Goal: Task Accomplishment & Management: Complete application form

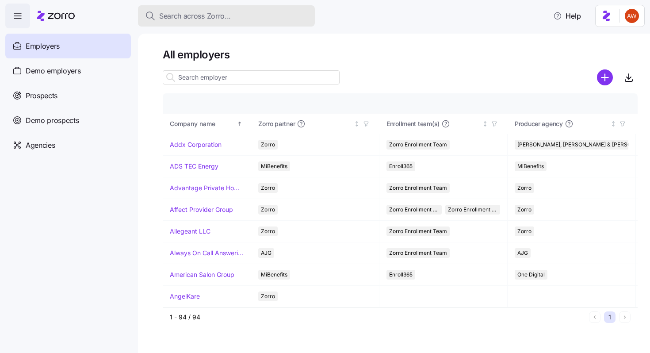
click at [190, 13] on span "Search across Zorro..." at bounding box center [195, 16] width 72 height 11
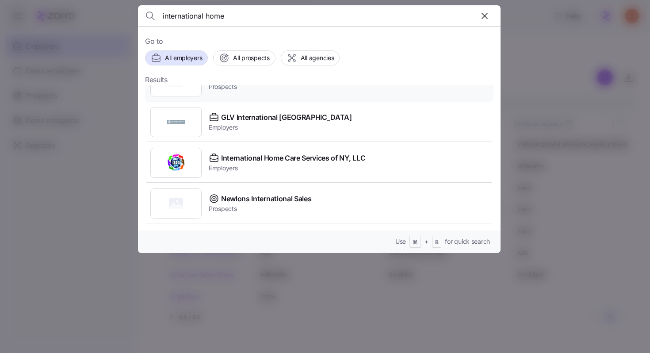
scroll to position [66, 0]
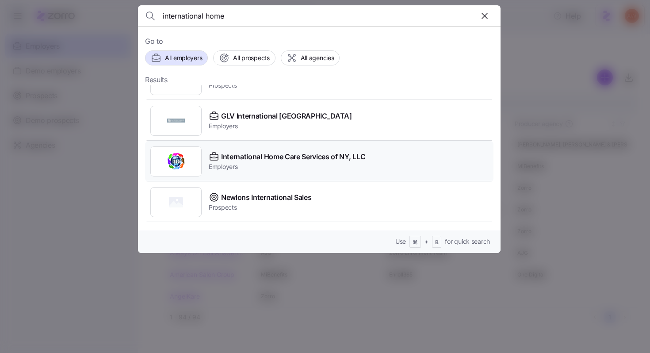
type input "international home"
click at [249, 151] on div "International Home Care Services of NY, LLC Employers" at bounding box center [319, 161] width 348 height 41
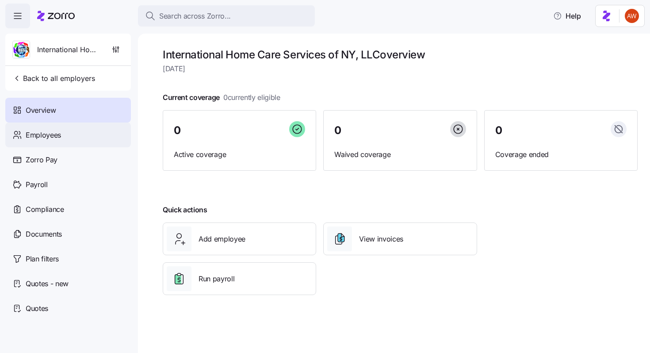
click at [64, 138] on div "Employees" at bounding box center [68, 134] width 126 height 25
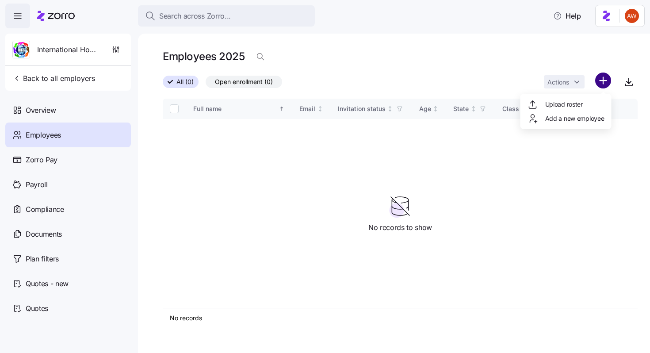
click at [604, 78] on html "Search across Zorro... Help International Home Care Services of NY, LLC Back to…" at bounding box center [325, 174] width 650 height 348
click at [582, 98] on div "Upload roster" at bounding box center [566, 104] width 84 height 14
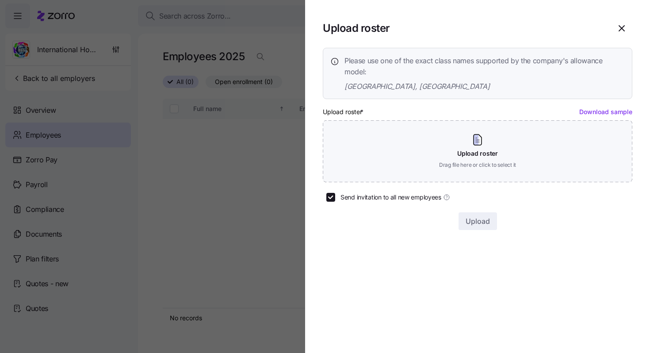
click at [230, 40] on div at bounding box center [325, 176] width 650 height 353
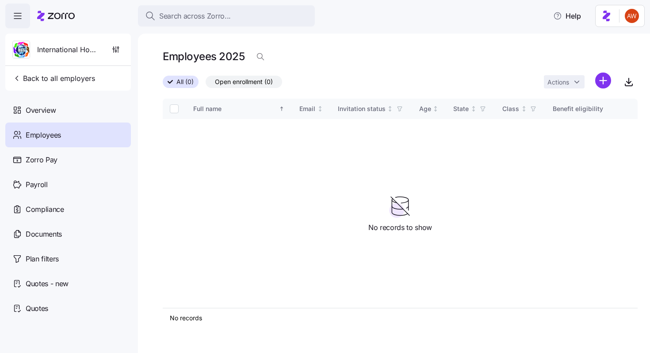
click at [103, 49] on div "International Home Care Services of NY, LLC" at bounding box center [68, 50] width 119 height 32
click at [116, 50] on icon "button" at bounding box center [115, 49] width 9 height 9
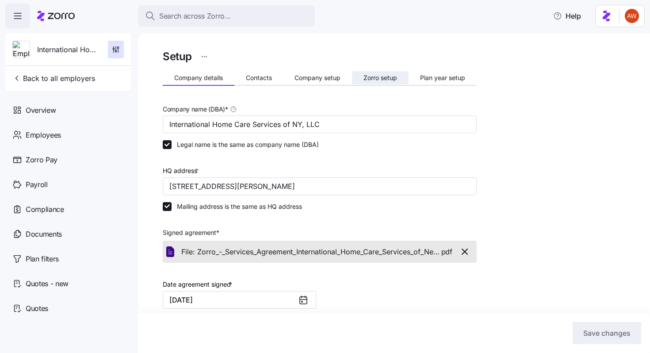
click at [378, 77] on span "Zorro setup" at bounding box center [381, 78] width 34 height 6
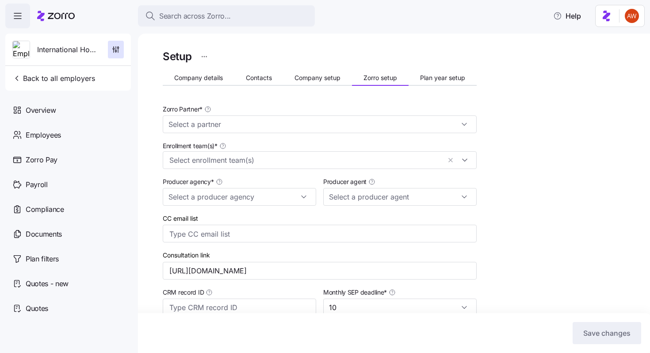
type input "Zorro"
type input "BSB Consultants"
type input "[PERSON_NAME] ([EMAIL_ADDRESS][DOMAIN_NAME])"
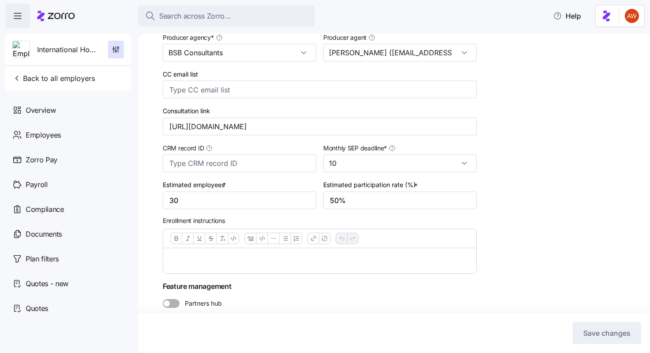
scroll to position [172, 0]
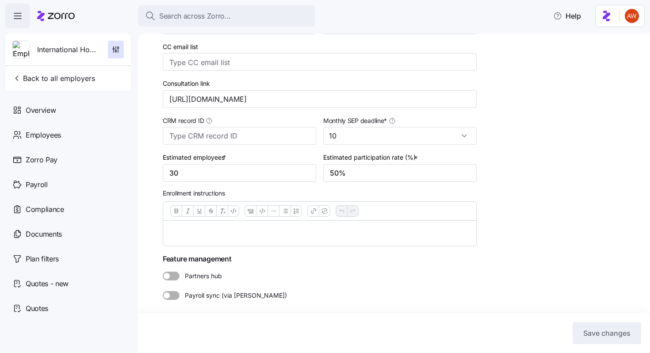
click at [210, 236] on p at bounding box center [319, 233] width 299 height 11
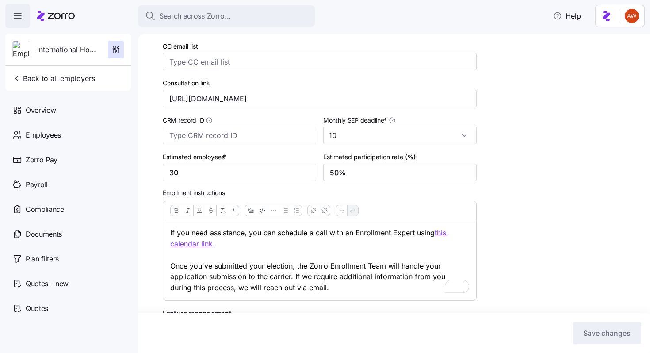
scroll to position [227, 0]
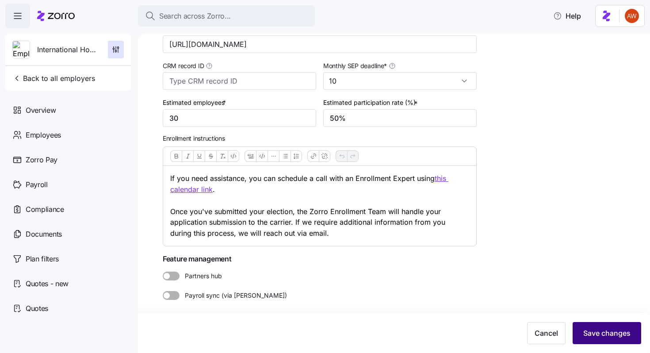
click at [585, 328] on span "Save changes" at bounding box center [606, 333] width 47 height 11
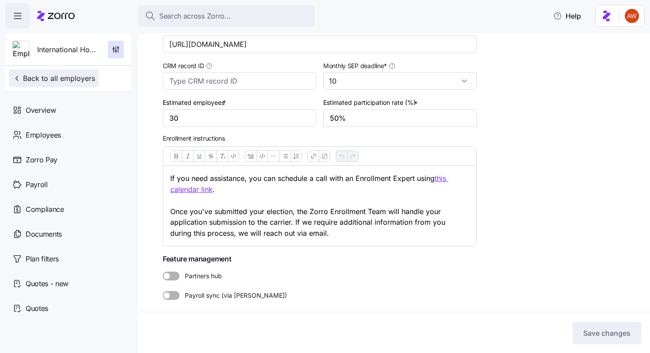
click at [65, 76] on span "Back to all employers" at bounding box center [53, 78] width 83 height 11
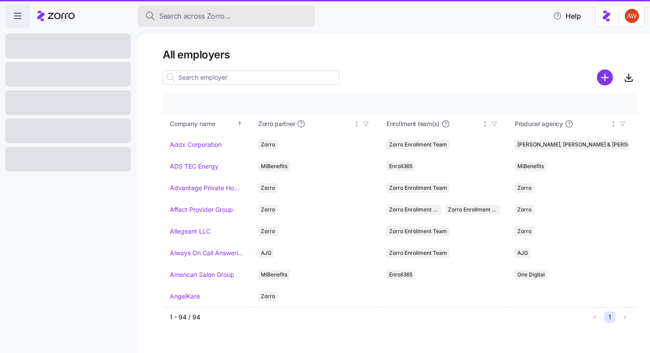
click at [238, 18] on div "Search across Zorro..." at bounding box center [226, 16] width 163 height 11
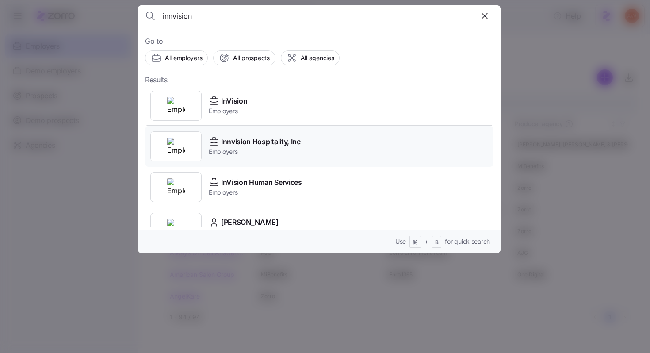
type input "innvision"
click at [237, 146] on span "Innvision Hospitality, Inc" at bounding box center [261, 141] width 80 height 11
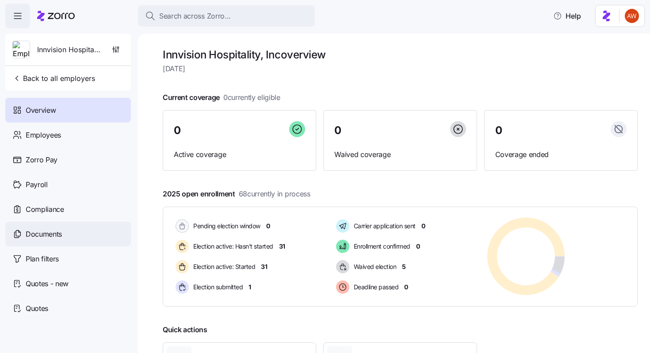
click at [75, 233] on div "Documents" at bounding box center [68, 234] width 126 height 25
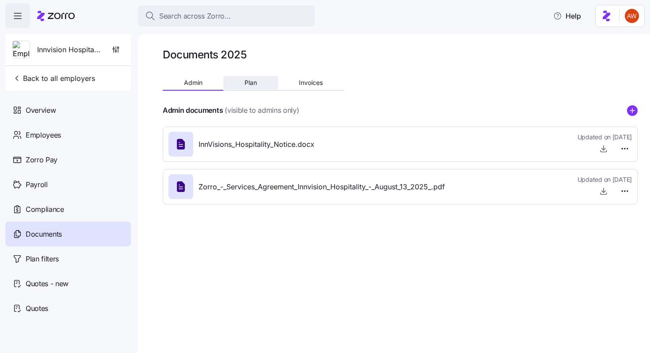
click at [258, 80] on button "Plan" at bounding box center [250, 82] width 54 height 13
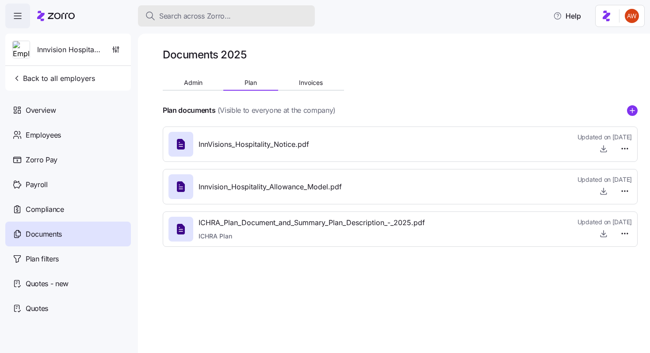
click at [230, 17] on div "Search across Zorro..." at bounding box center [226, 16] width 163 height 11
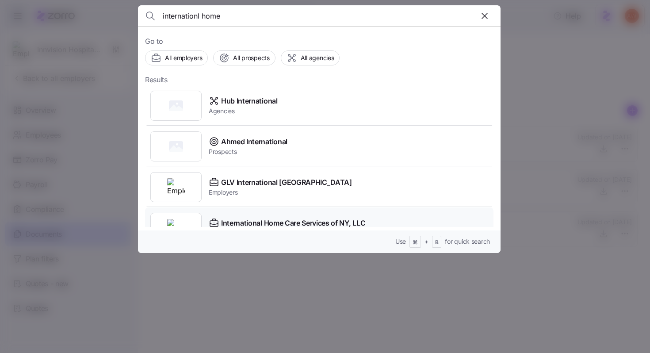
type input "internationl home"
click at [234, 221] on span "International Home Care Services of NY, LLC" at bounding box center [293, 223] width 144 height 11
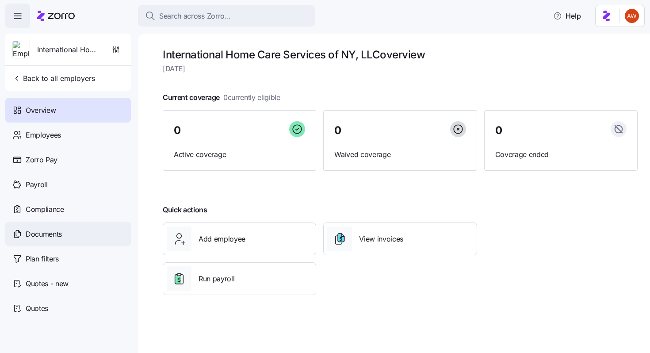
click at [80, 245] on div "Documents" at bounding box center [68, 234] width 126 height 25
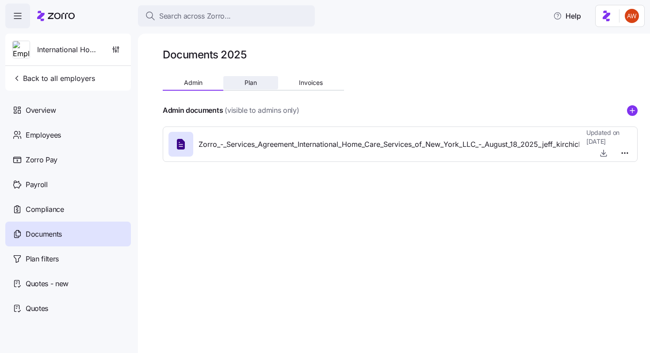
click at [245, 87] on button "Plan" at bounding box center [250, 82] width 54 height 13
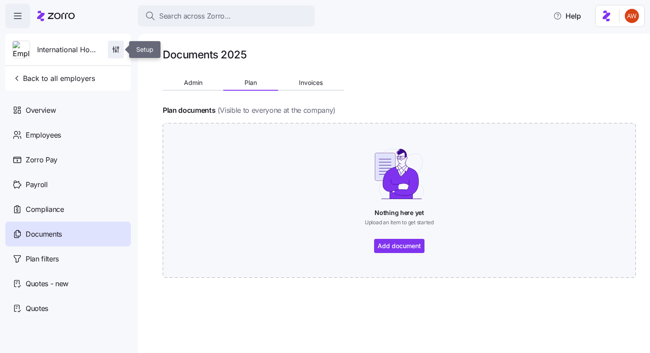
click at [116, 47] on icon "button" at bounding box center [116, 48] width 0 height 4
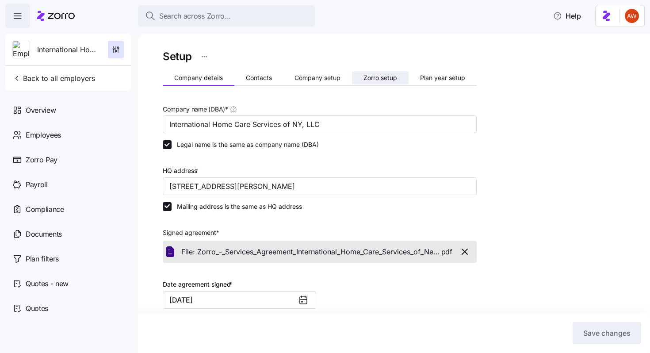
click at [392, 77] on span "Zorro setup" at bounding box center [381, 78] width 34 height 6
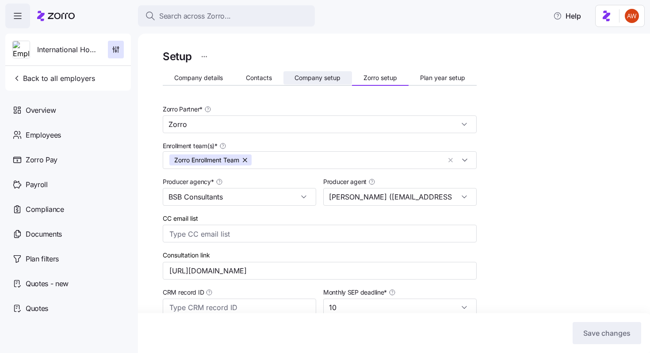
click at [339, 73] on button "Company setup" at bounding box center [317, 77] width 69 height 13
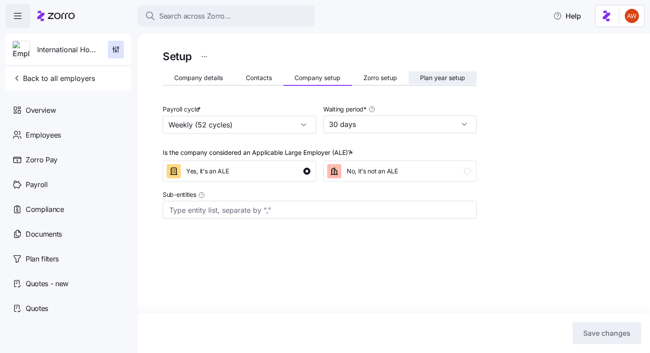
click at [433, 78] on span "Plan year setup" at bounding box center [442, 78] width 45 height 6
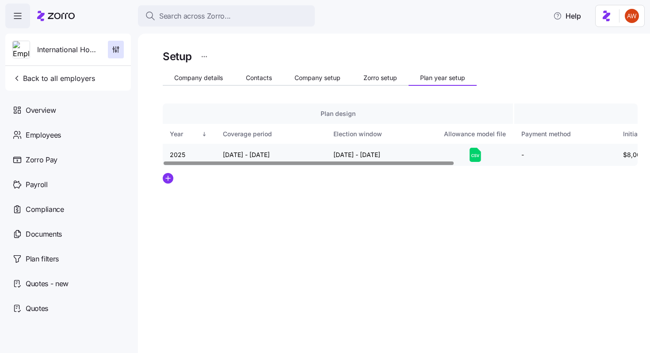
click at [484, 158] on div at bounding box center [475, 155] width 63 height 14
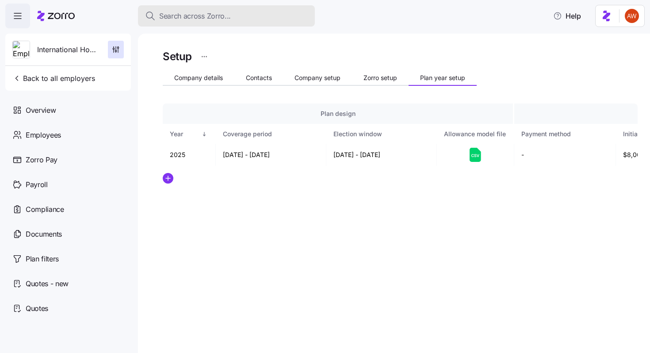
click at [182, 17] on span "Search across Zorro..." at bounding box center [195, 16] width 72 height 11
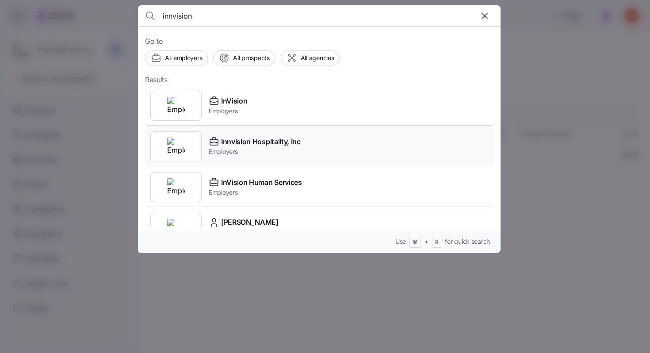
type input "innvision"
click at [221, 153] on span "Employers" at bounding box center [255, 151] width 92 height 9
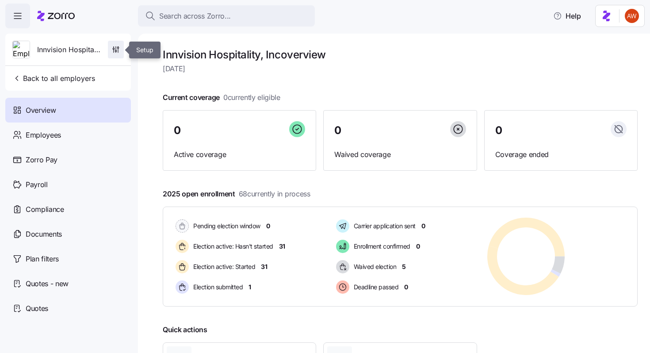
click at [117, 56] on span "button" at bounding box center [115, 49] width 15 height 17
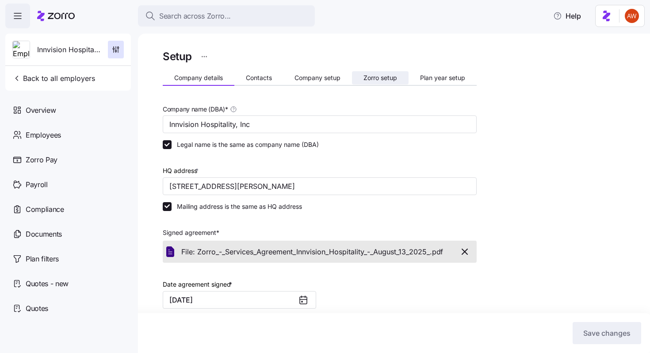
click at [401, 79] on button "Zorro setup" at bounding box center [380, 77] width 57 height 13
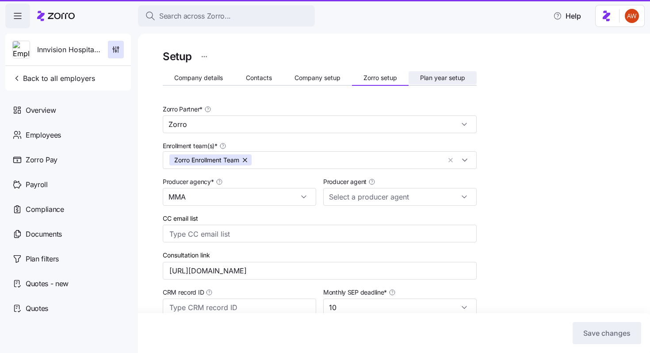
click at [435, 75] on span "Plan year setup" at bounding box center [442, 78] width 45 height 6
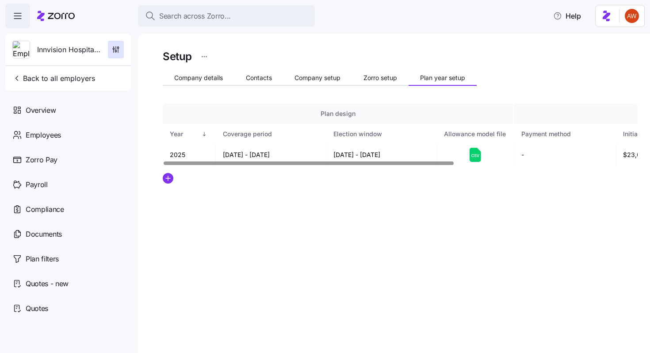
click at [475, 155] on icon at bounding box center [475, 155] width 2 height 3
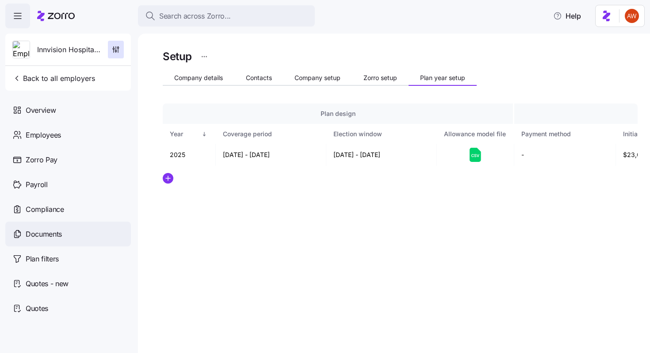
click at [62, 234] on span "Documents" at bounding box center [44, 234] width 36 height 11
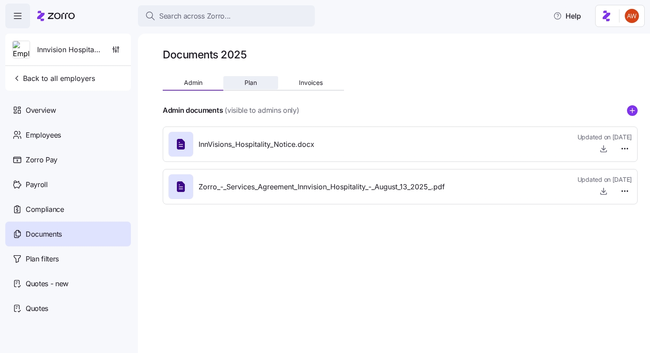
click at [256, 84] on span "Plan" at bounding box center [251, 83] width 12 height 6
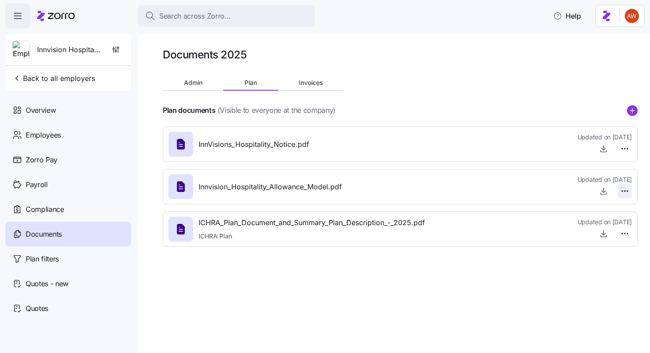
click at [627, 190] on html "Search across Zorro... Help Innvision Hospitality, Inc Back to all employers Ov…" at bounding box center [325, 174] width 650 height 348
click at [599, 227] on span "Delete" at bounding box center [604, 225] width 18 height 9
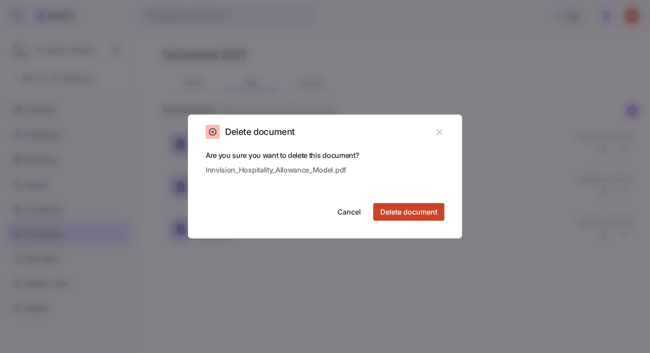
click at [394, 213] on span "Delete document" at bounding box center [408, 212] width 57 height 11
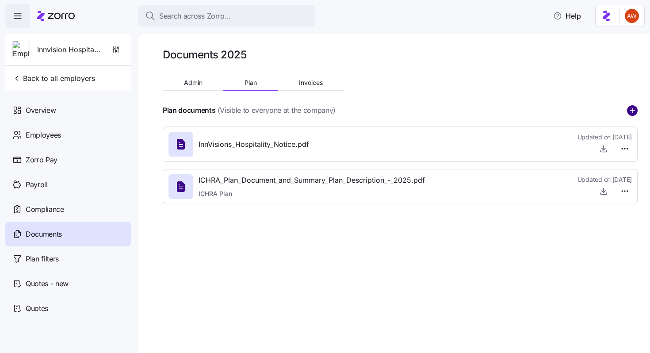
click at [631, 111] on circle "add icon" at bounding box center [633, 111] width 10 height 10
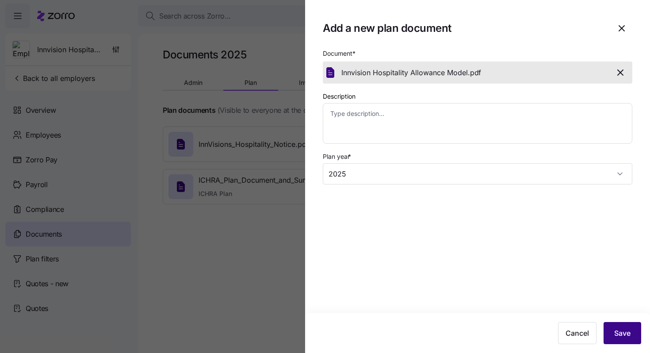
click at [627, 333] on span "Save" at bounding box center [622, 333] width 16 height 11
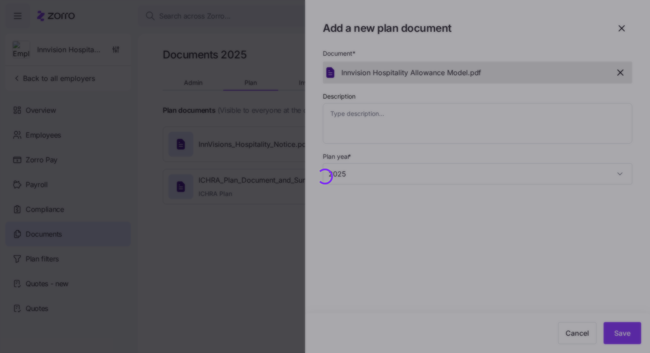
type textarea "x"
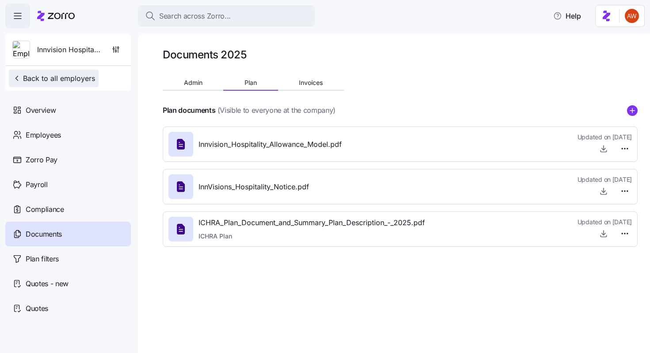
click at [72, 80] on span "Back to all employers" at bounding box center [53, 78] width 83 height 11
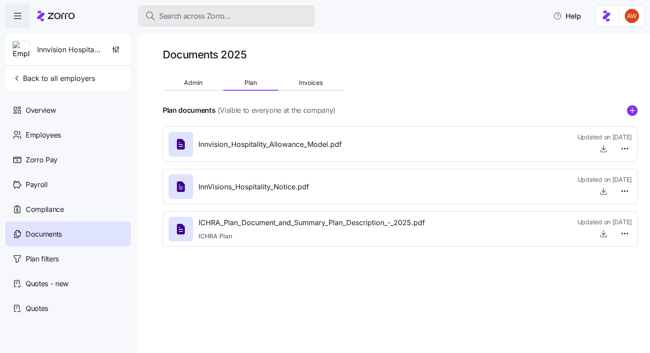
click at [226, 15] on span "Search across Zorro..." at bounding box center [195, 16] width 72 height 11
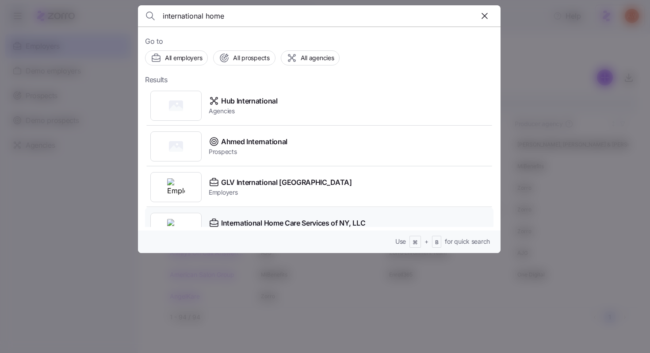
type input "international home"
click at [247, 211] on div "International Home Care Services of NY, LLC Employers" at bounding box center [319, 227] width 348 height 41
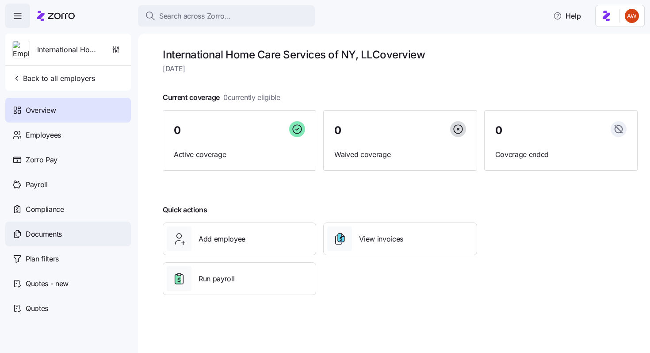
click at [35, 237] on span "Documents" at bounding box center [44, 234] width 36 height 11
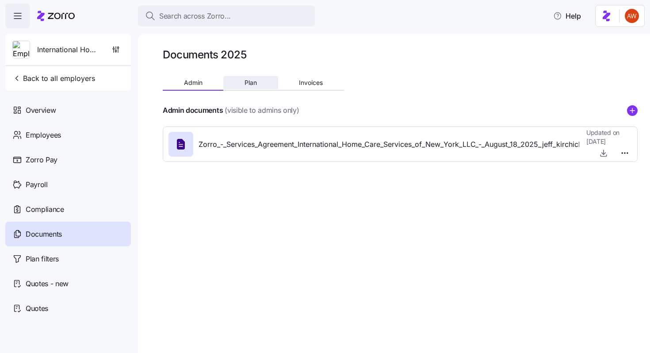
click at [259, 85] on button "Plan" at bounding box center [250, 82] width 54 height 13
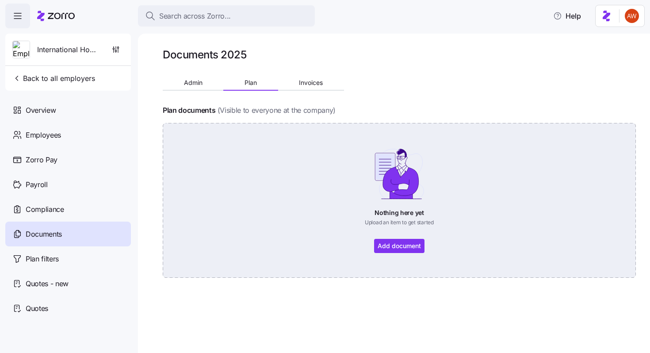
click at [401, 242] on div "Nothing here yet Upload an item to get started Add document" at bounding box center [399, 200] width 424 height 105
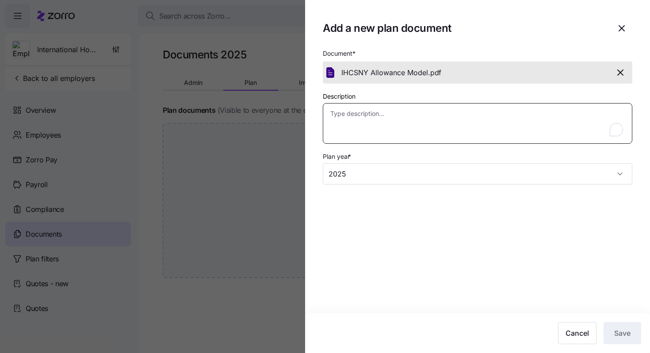
click at [476, 131] on textarea "Description" at bounding box center [478, 123] width 310 height 41
type textarea "x"
type textarea "A"
type textarea "x"
type textarea "Al"
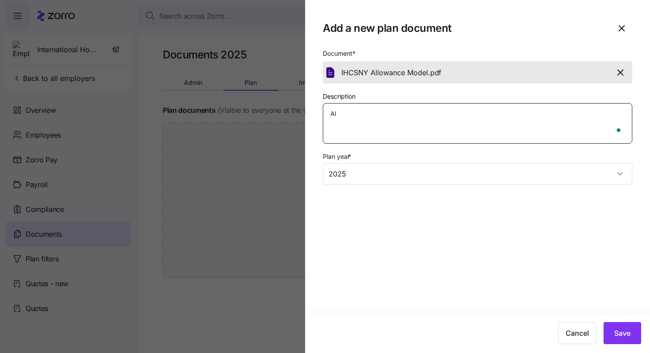
type textarea "x"
type textarea "All"
type textarea "x"
type textarea "Allo"
type textarea "x"
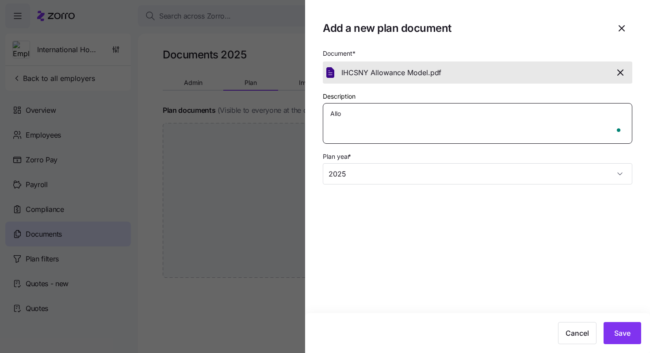
type textarea "Allow"
type textarea "x"
type textarea "Allowa"
type textarea "x"
type textarea "Allowan"
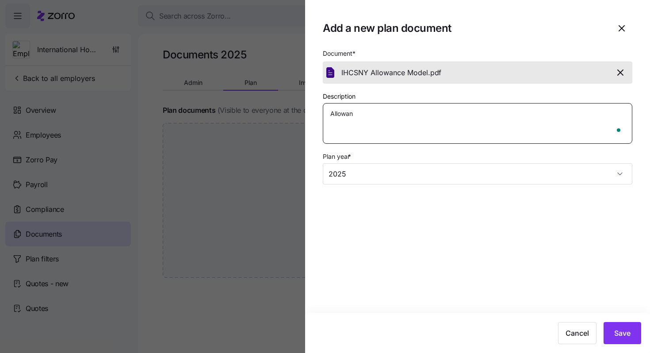
type textarea "x"
type textarea "Allowanc"
type textarea "x"
type textarea "Allowance"
type textarea "x"
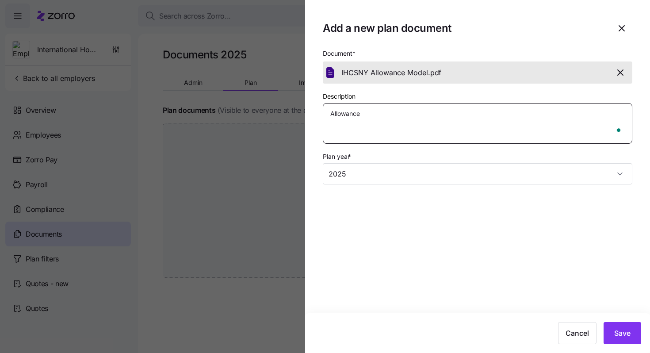
type textarea "Allowance"
type textarea "x"
type textarea "Allowance M"
type textarea "x"
type textarea "Allowance Mod"
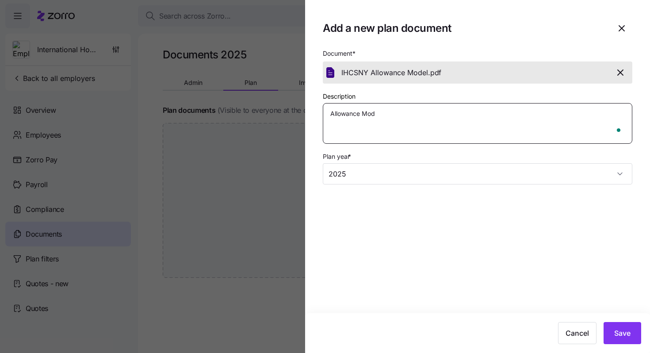
type textarea "x"
type textarea "Allowance Mode"
type textarea "x"
type textarea "Allowance Model"
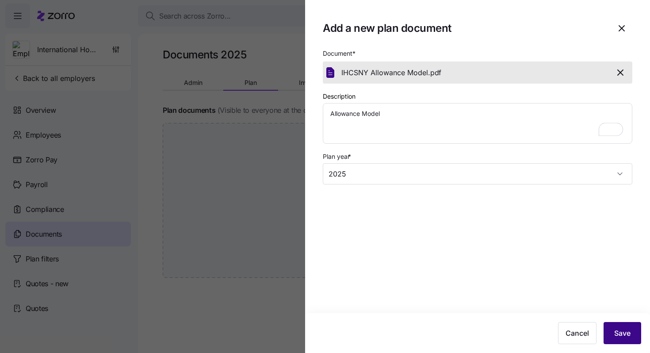
click at [621, 333] on span "Save" at bounding box center [622, 333] width 16 height 11
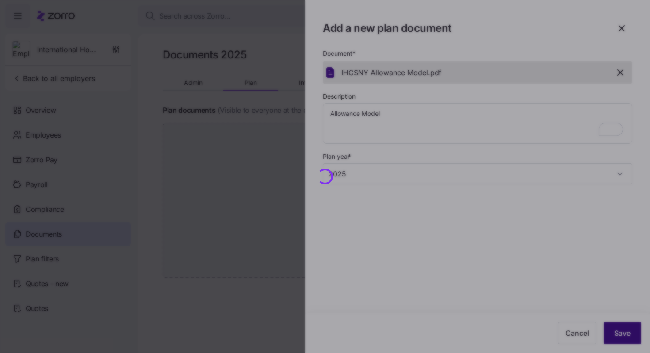
type textarea "x"
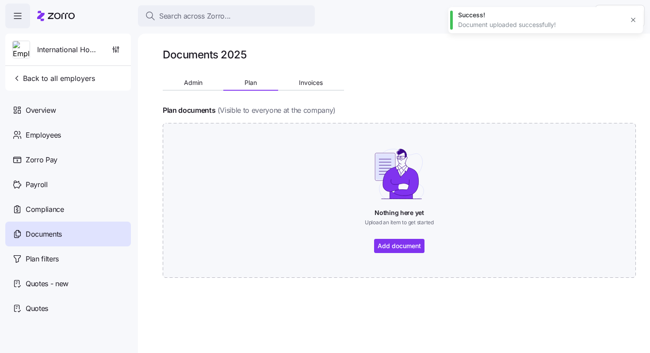
type textarea "x"
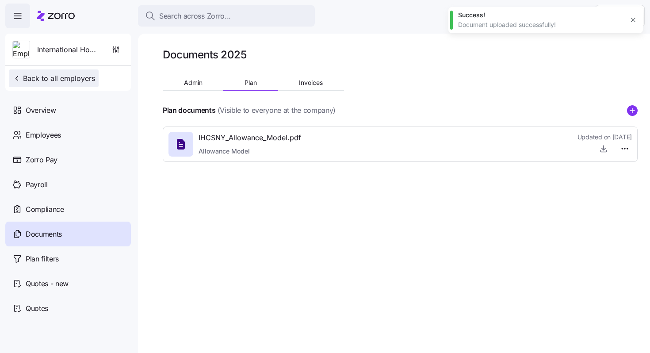
click at [94, 76] on button "Back to all employers" at bounding box center [54, 78] width 90 height 18
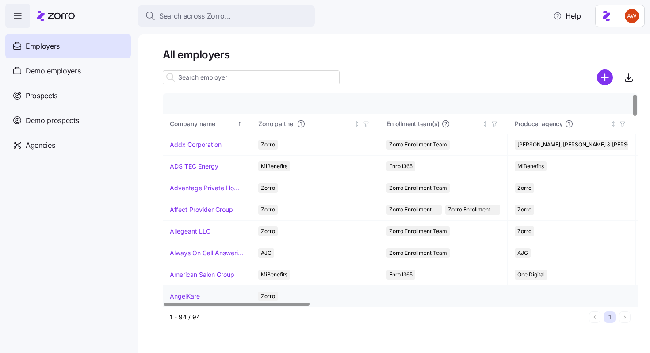
click at [187, 295] on link "AngelKare" at bounding box center [185, 296] width 30 height 9
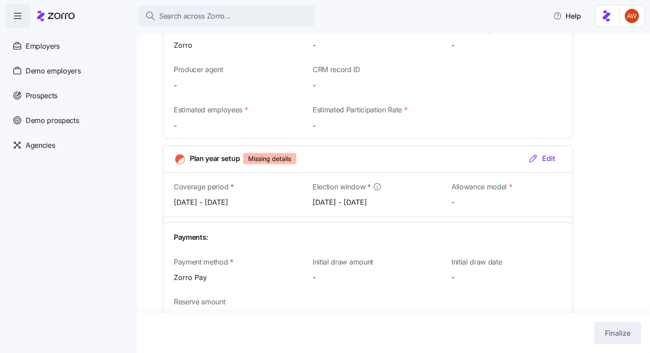
scroll to position [910, 0]
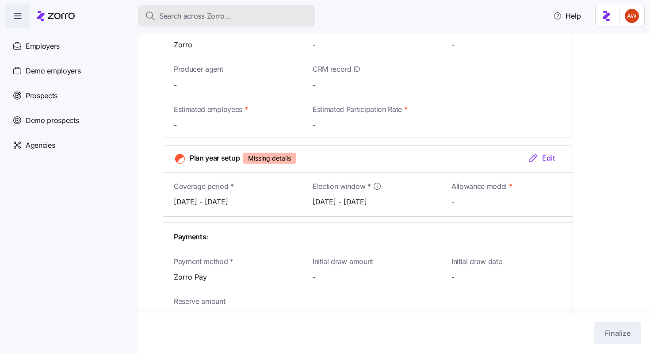
click at [199, 14] on span "Search across Zorro..." at bounding box center [195, 16] width 72 height 11
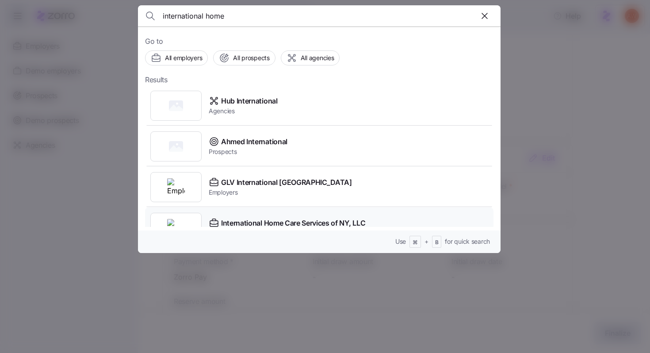
type input "international home"
click at [237, 222] on span "International Home Care Services of NY, LLC" at bounding box center [293, 223] width 144 height 11
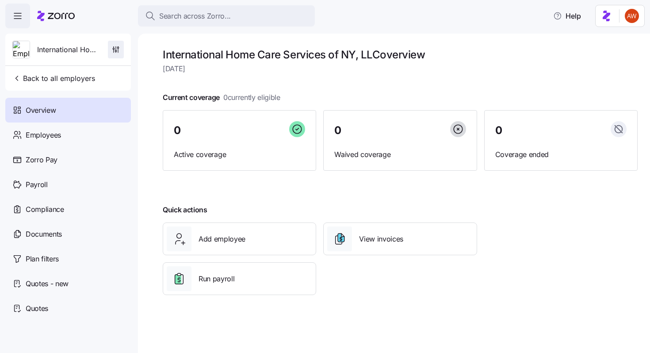
click at [123, 47] on span "button" at bounding box center [115, 49] width 15 height 17
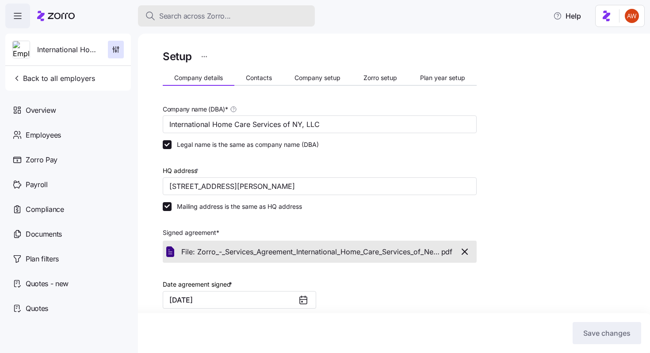
click at [237, 15] on div "Search across Zorro..." at bounding box center [226, 16] width 163 height 11
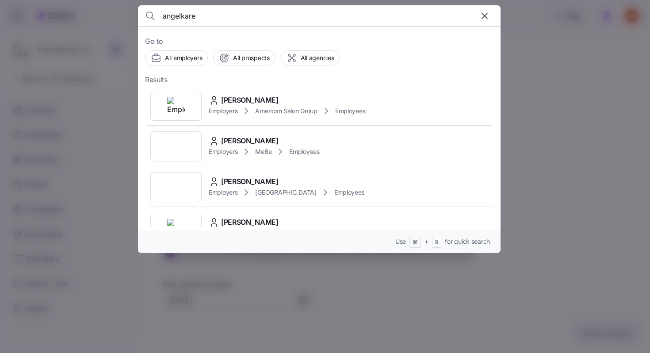
type input "angelkare"
click at [236, 102] on span "AngelKare" at bounding box center [238, 101] width 34 height 11
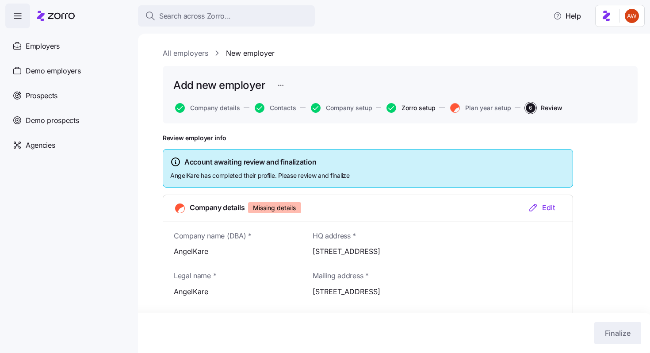
click at [402, 110] on span "Zorro setup" at bounding box center [419, 108] width 34 height 6
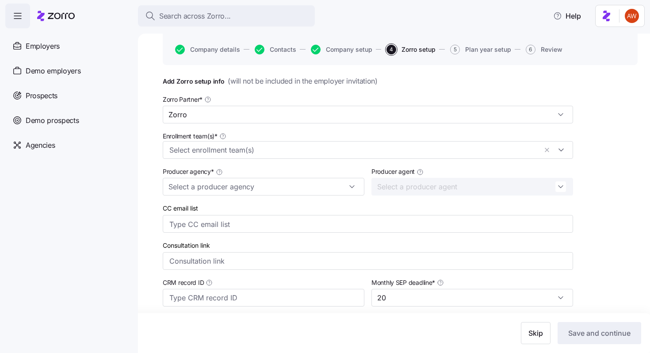
scroll to position [60, 0]
click at [277, 260] on input "Consultation link" at bounding box center [368, 260] width 410 height 18
paste input "[URL][DOMAIN_NAME]"
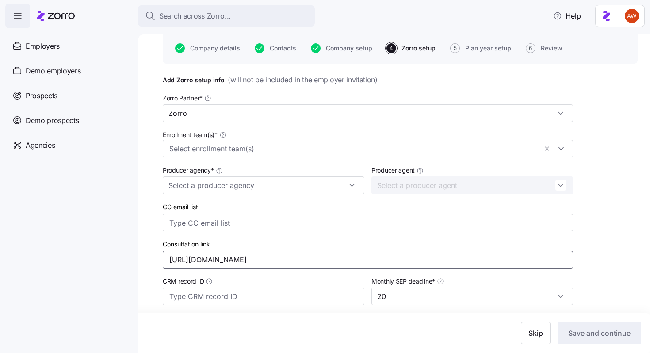
scroll to position [158, 0]
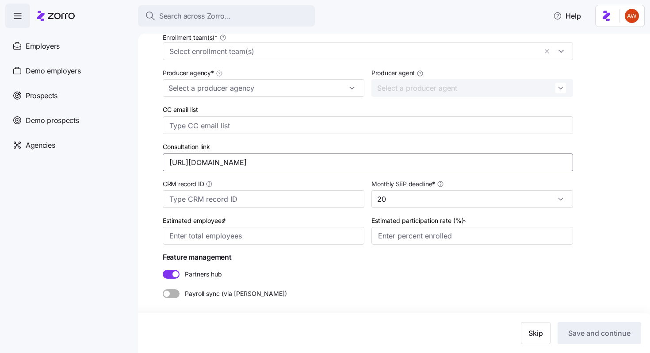
type input "[URL][DOMAIN_NAME]"
click at [649, 150] on div "All employers New employer Add new employer Company details Contacts Company se…" at bounding box center [394, 193] width 512 height 319
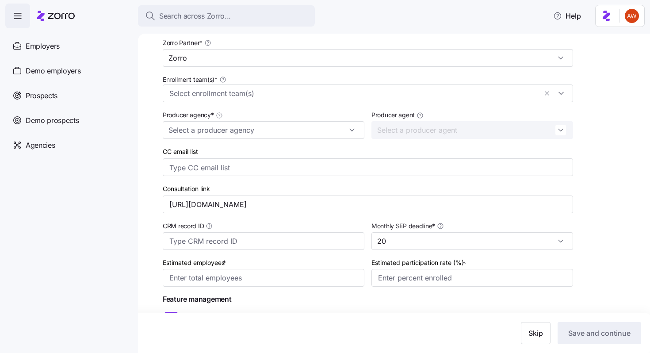
scroll to position [110, 0]
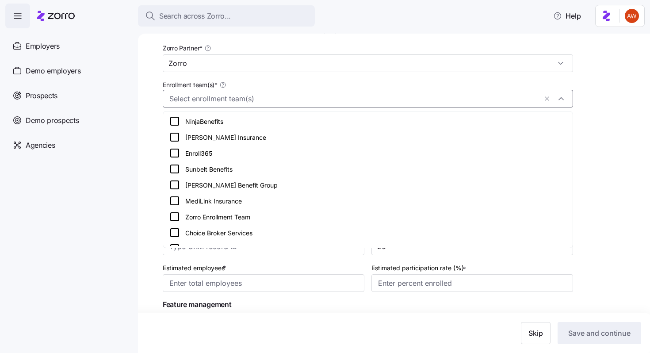
click at [307, 97] on input "Enrollment team(s) *" at bounding box center [353, 98] width 368 height 11
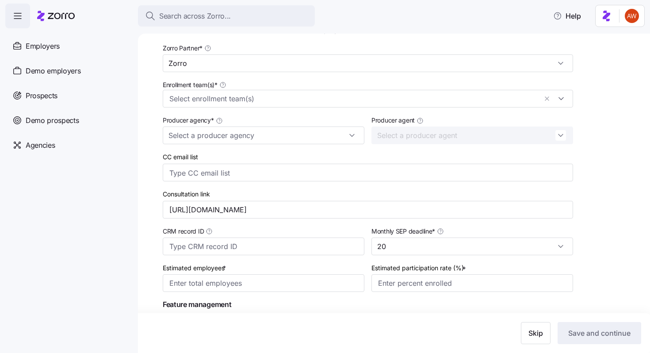
click at [138, 180] on div "All employers New employer Add new employer Company details Contacts Company se…" at bounding box center [394, 193] width 512 height 319
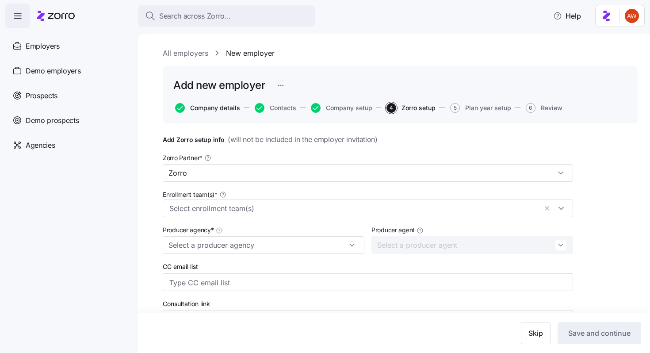
click at [218, 107] on span "Company details" at bounding box center [215, 108] width 50 height 6
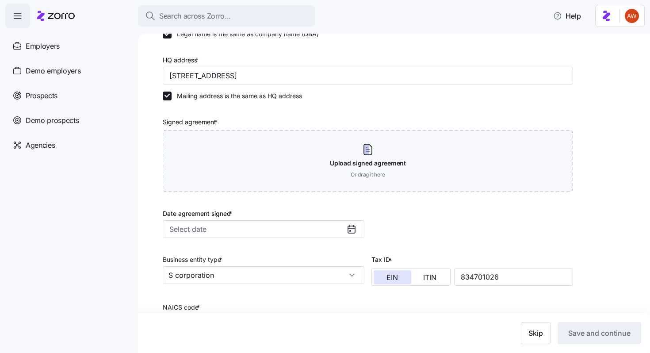
scroll to position [227, 0]
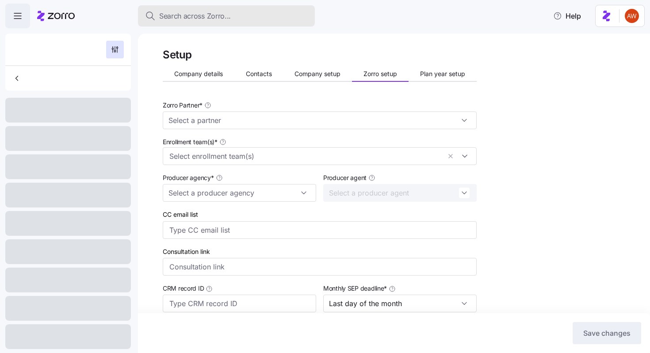
type input "[URL][DOMAIN_NAME]"
type input "30"
type input "50%"
type input "10"
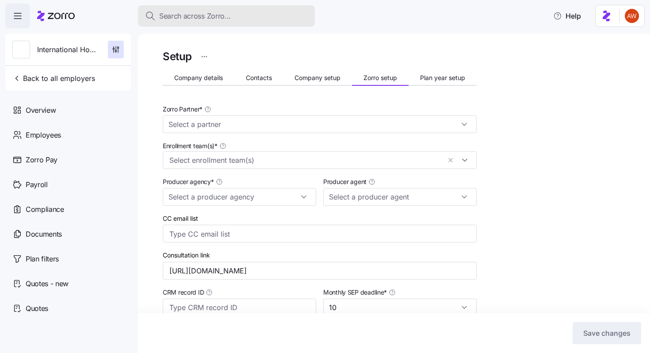
type input "Ben Horowitz (bhorowitz@bsbconsultants.com)"
click at [176, 14] on span "Search across Zorro..." at bounding box center [195, 16] width 72 height 11
type input "Zorro"
type input "BSB Consultants"
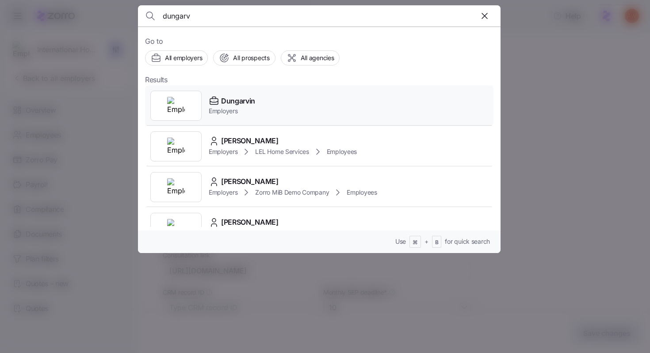
type input "dungarv"
click at [237, 107] on span "Employers" at bounding box center [232, 111] width 46 height 9
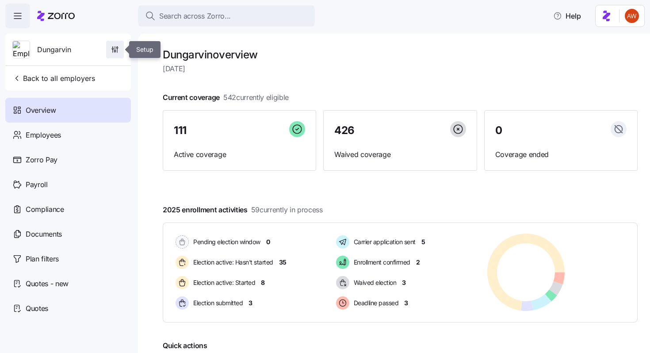
click at [115, 50] on icon "button" at bounding box center [114, 50] width 1 height 1
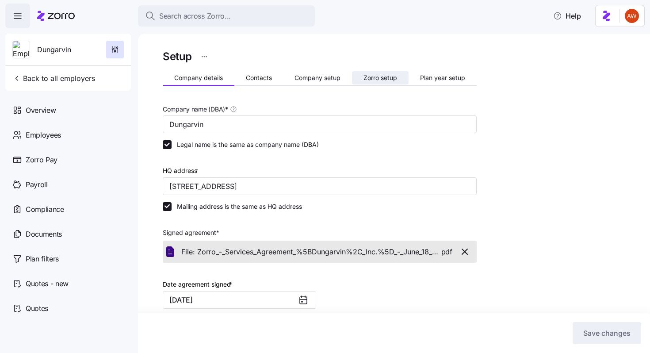
click at [377, 78] on span "Zorro setup" at bounding box center [381, 78] width 34 height 6
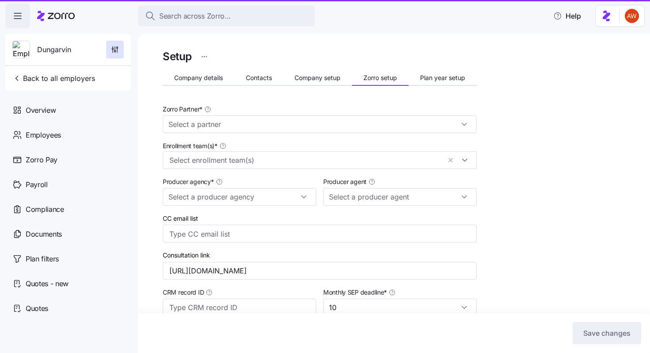
type input "[PERSON_NAME] ([PERSON_NAME][EMAIL_ADDRESS][PERSON_NAME][DOMAIN_NAME])"
type input "Zorro"
type input "MMA"
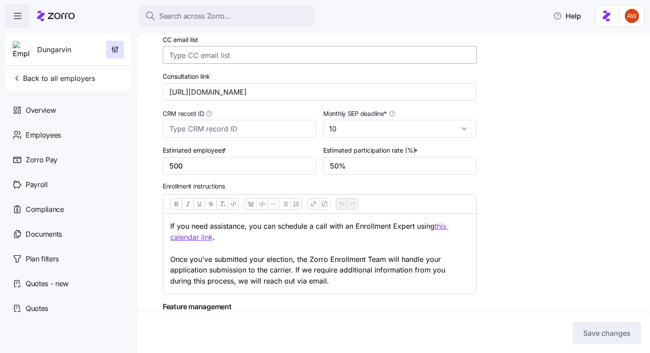
scroll to position [199, 0]
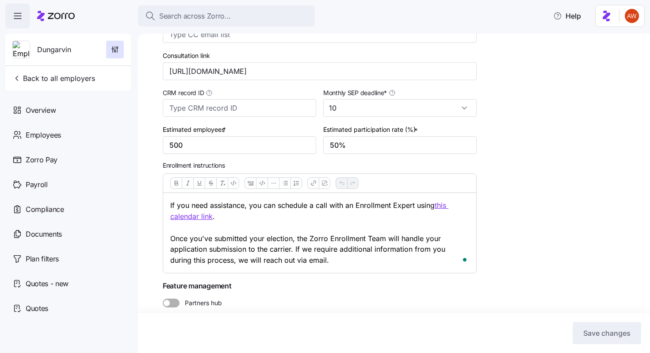
drag, startPoint x: 317, startPoint y: 261, endPoint x: 157, endPoint y: 198, distance: 171.1
click at [157, 198] on div "Setup Company details Contacts Company setup Zorro setup Plan year setup Zorro …" at bounding box center [394, 193] width 512 height 319
copy p "If you need assistance, you can schedule a call with an Enrollment Expert using…"
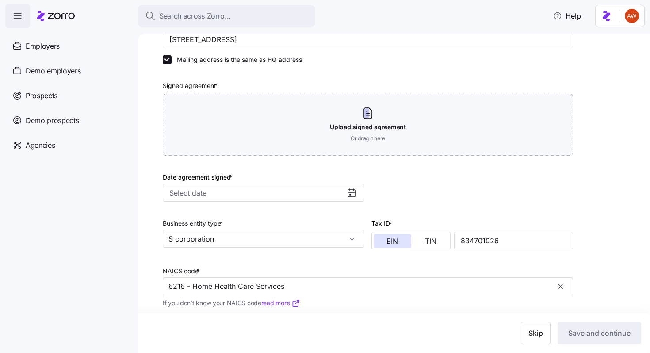
scroll to position [261, 0]
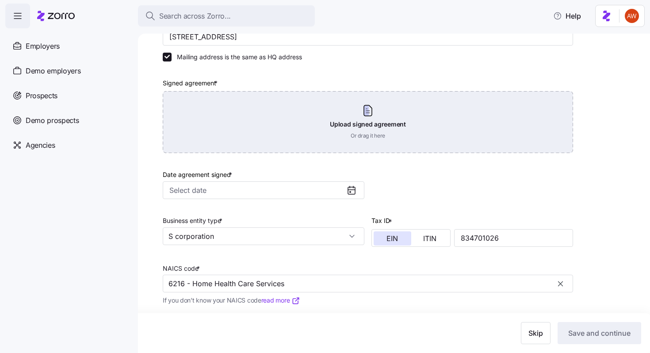
click at [233, 130] on div "Upload signed agreement Or drag it here" at bounding box center [368, 122] width 410 height 62
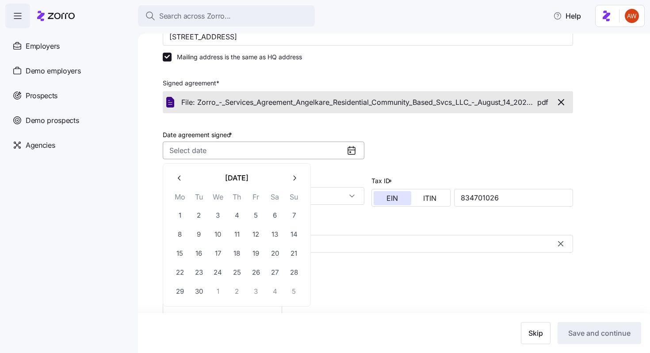
click at [292, 157] on input "Date agreement signed *" at bounding box center [264, 151] width 202 height 18
click at [180, 178] on icon "button" at bounding box center [180, 178] width 8 height 8
click at [201, 274] on button "19" at bounding box center [199, 272] width 19 height 19
type input "August 19, 2025"
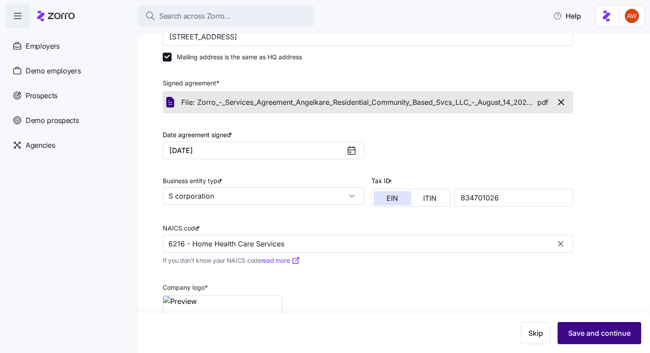
click at [581, 325] on button "Save and continue" at bounding box center [600, 333] width 84 height 22
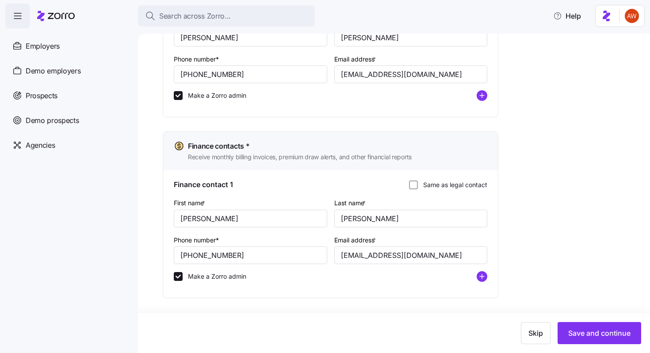
scroll to position [546, 0]
click at [610, 333] on span "Save and continue" at bounding box center [599, 333] width 62 height 11
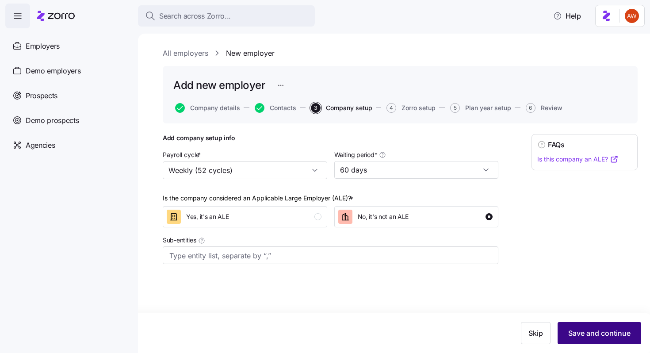
click at [610, 333] on span "Save and continue" at bounding box center [599, 333] width 62 height 11
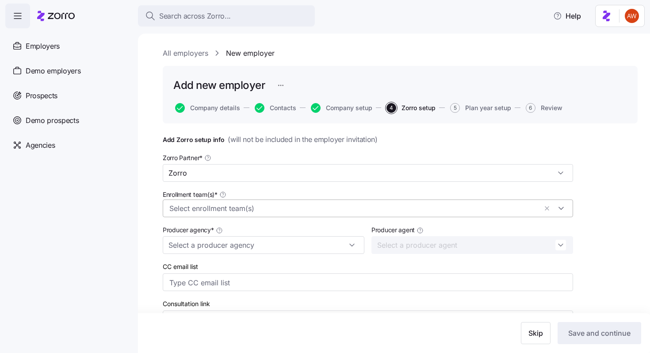
click at [197, 208] on input "Enrollment team(s) *" at bounding box center [353, 208] width 368 height 11
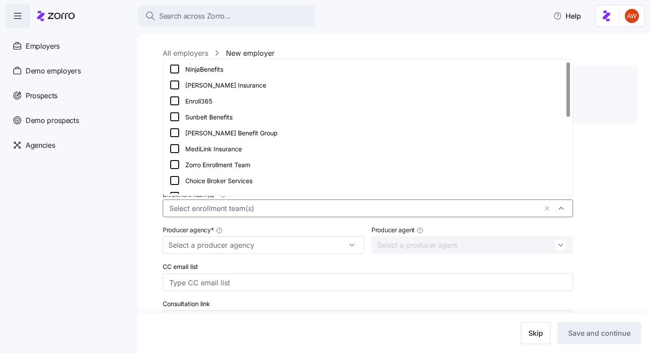
click at [140, 176] on div "All employers New employer Add new employer Company details Contacts Company se…" at bounding box center [394, 193] width 512 height 319
click at [230, 208] on input "Enrollment team(s) *" at bounding box center [353, 208] width 368 height 11
click at [140, 74] on div "All employers New employer Add new employer Company details Contacts Company se…" at bounding box center [394, 193] width 512 height 319
click at [226, 211] on input "Enrollment team(s) *" at bounding box center [353, 208] width 368 height 11
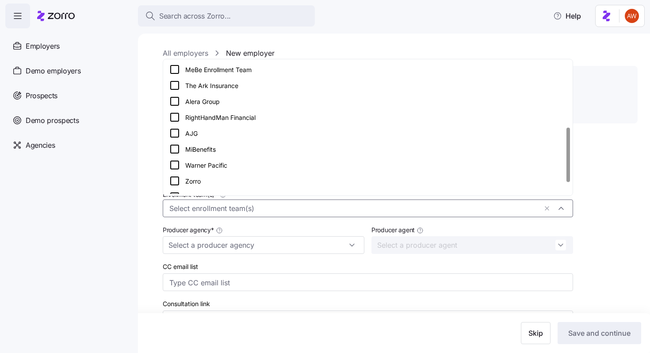
scroll to position [186, 0]
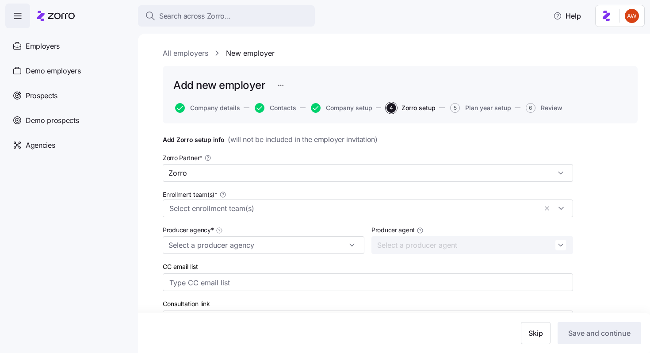
click at [141, 168] on div "All employers New employer Add new employer Company details Contacts Company se…" at bounding box center [394, 193] width 512 height 319
click at [201, 207] on input "Enrollment team(s) *" at bounding box center [353, 208] width 368 height 11
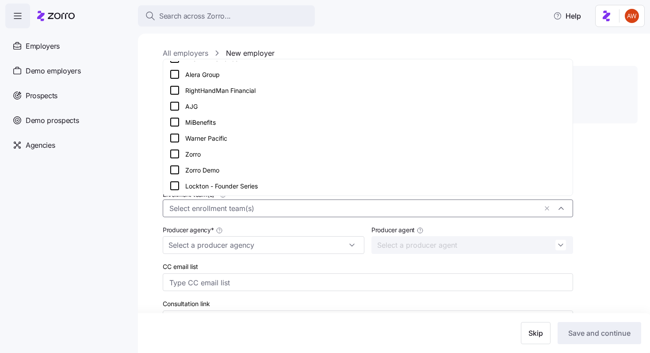
click at [231, 90] on div "RightHandMan Financial" at bounding box center [367, 90] width 397 height 11
click at [119, 210] on nav "Employers Demo employers Prospects Demo prospects Agencies" at bounding box center [69, 190] width 138 height 325
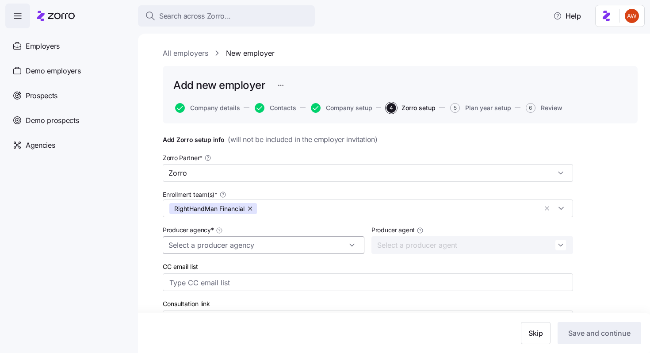
click at [197, 246] on input "Producer agency *" at bounding box center [264, 245] width 202 height 18
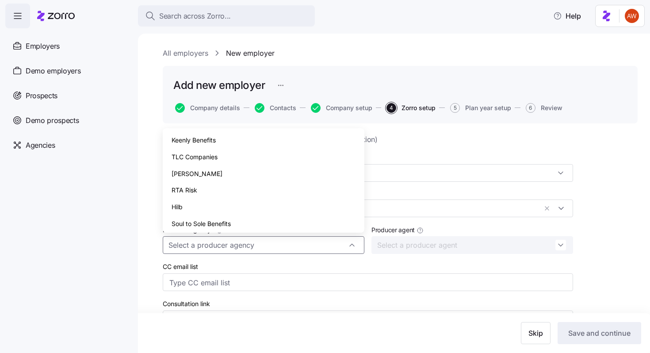
click at [134, 227] on nav "Employers Demo employers Prospects Demo prospects Agencies" at bounding box center [69, 190] width 138 height 325
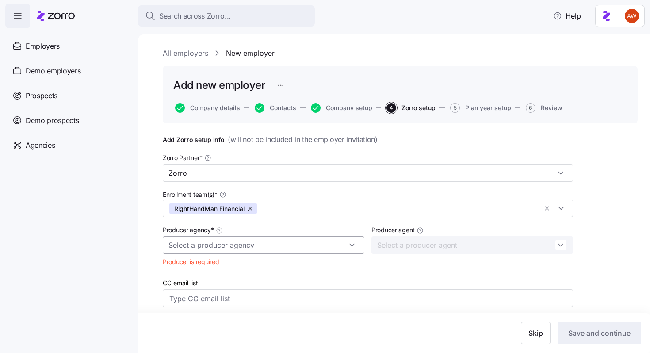
click at [185, 247] on input "Producer agency *" at bounding box center [264, 245] width 202 height 18
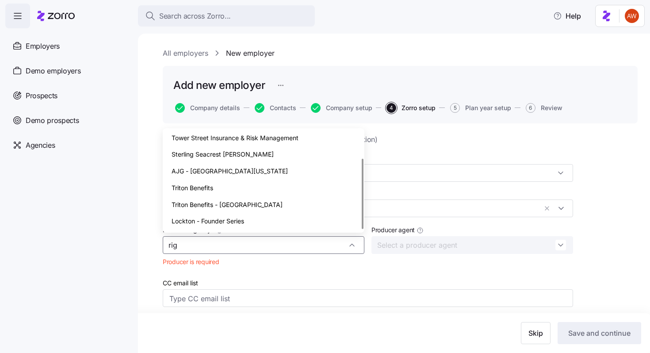
scroll to position [0, 0]
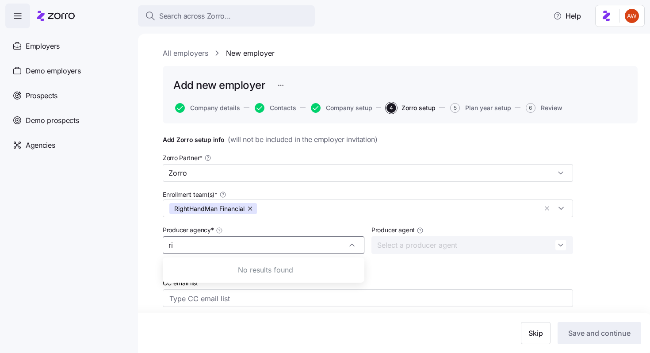
type input "r"
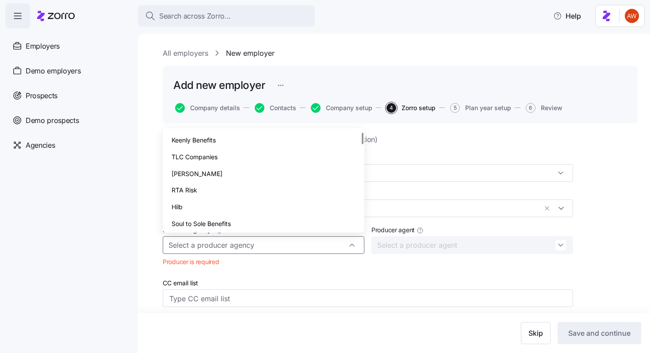
click at [138, 209] on div "All employers New employer Add new employer Company details Contacts Company se…" at bounding box center [394, 193] width 512 height 319
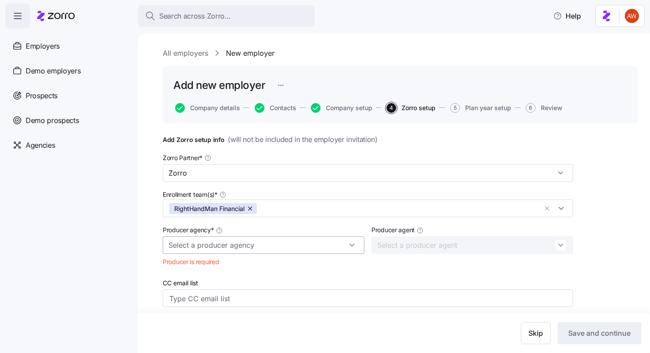
click at [328, 246] on input "Producer agency *" at bounding box center [264, 245] width 202 height 18
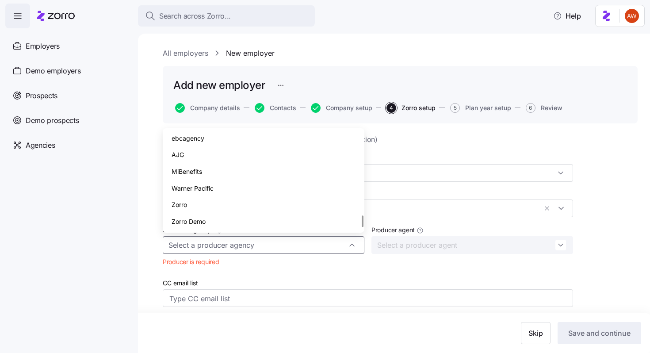
scroll to position [703, 0]
click at [134, 267] on nav "Employers Demo employers Prospects Demo prospects Agencies" at bounding box center [69, 190] width 138 height 325
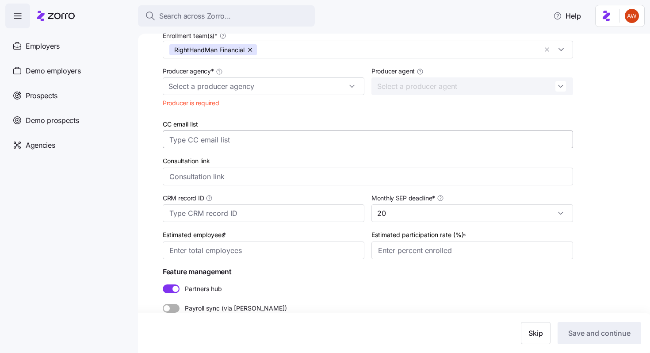
scroll to position [174, 0]
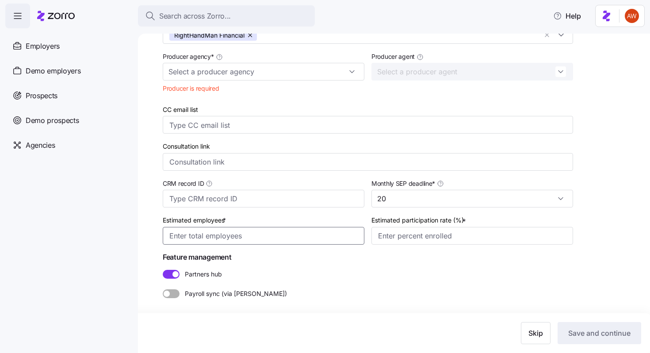
click at [202, 234] on input "Estimated employees *" at bounding box center [264, 236] width 202 height 18
type input "10"
click at [410, 236] on input "Estimated participation rate (%) *" at bounding box center [472, 236] width 202 height 18
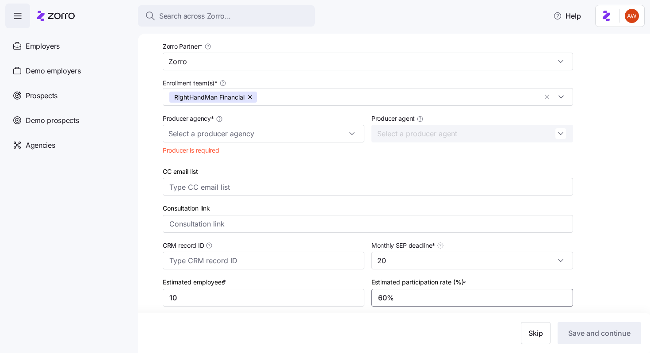
scroll to position [104, 0]
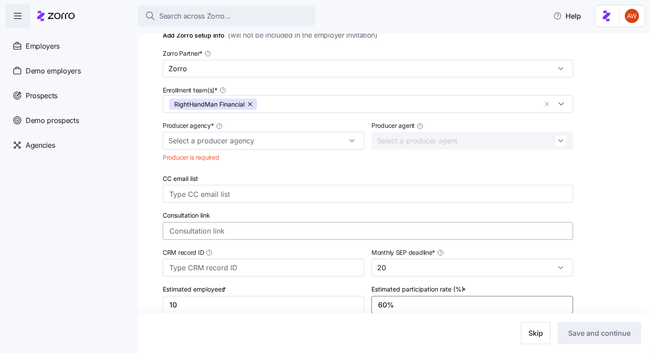
type input "60%"
click at [349, 229] on input "Consultation link" at bounding box center [368, 231] width 410 height 18
paste input "[URL][DOMAIN_NAME]"
type input "[URL][DOMAIN_NAME]"
click at [201, 144] on input "Producer agency *" at bounding box center [264, 141] width 202 height 18
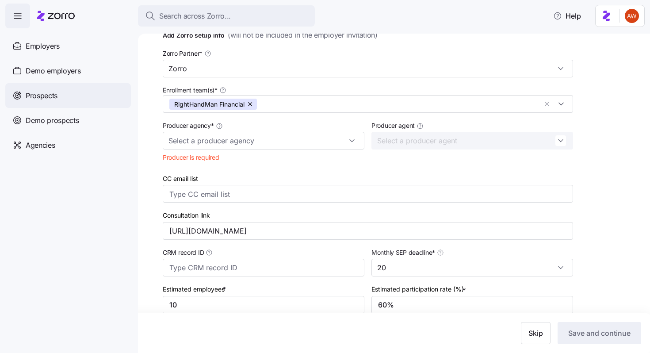
click at [119, 103] on div "Prospects" at bounding box center [68, 95] width 126 height 25
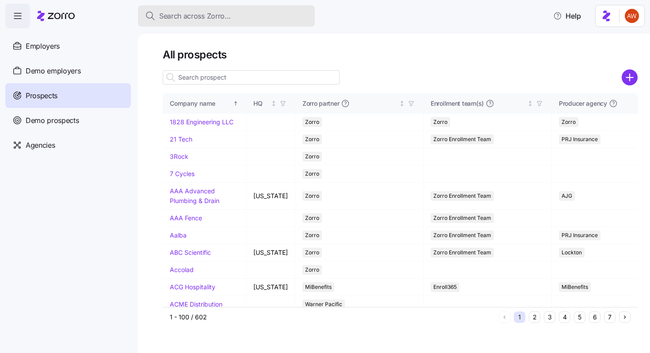
click at [200, 15] on span "Search across Zorro..." at bounding box center [195, 16] width 72 height 11
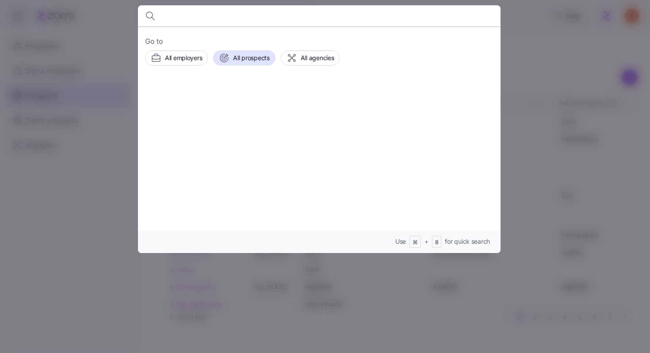
click at [72, 47] on div at bounding box center [325, 176] width 650 height 353
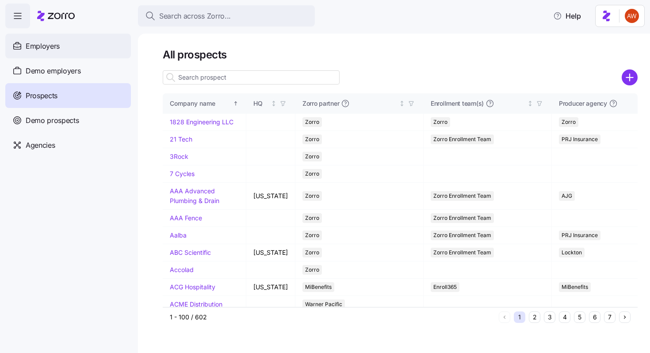
click at [57, 46] on span "Employers" at bounding box center [43, 46] width 34 height 11
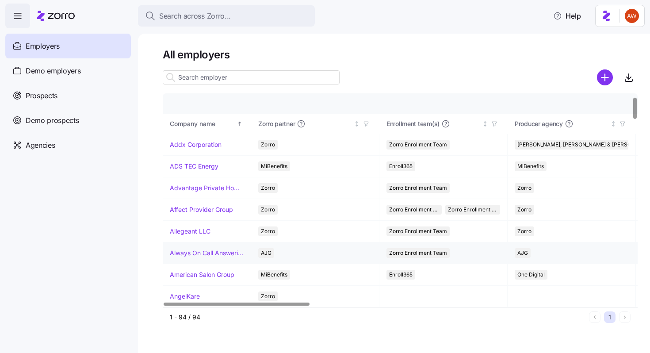
scroll to position [43, 0]
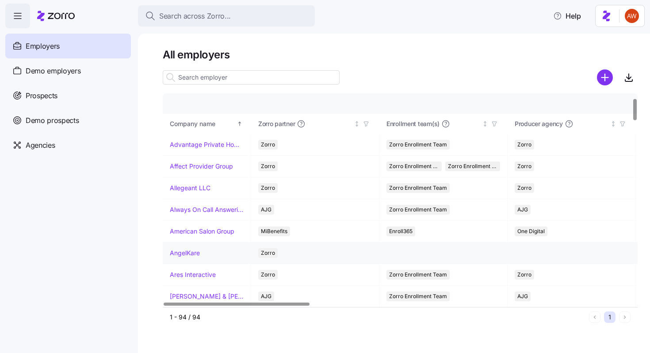
click at [188, 249] on link "AngelKare" at bounding box center [185, 253] width 30 height 9
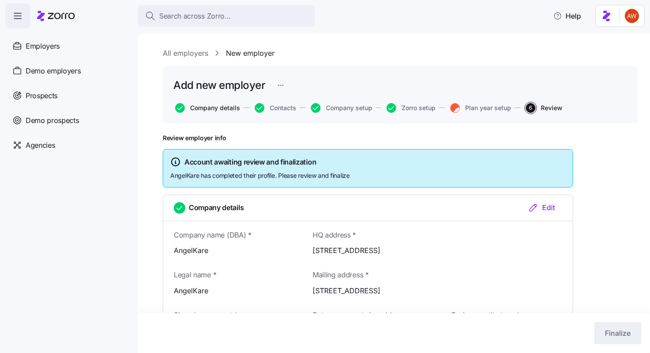
click at [223, 106] on span "Company details" at bounding box center [215, 108] width 50 height 6
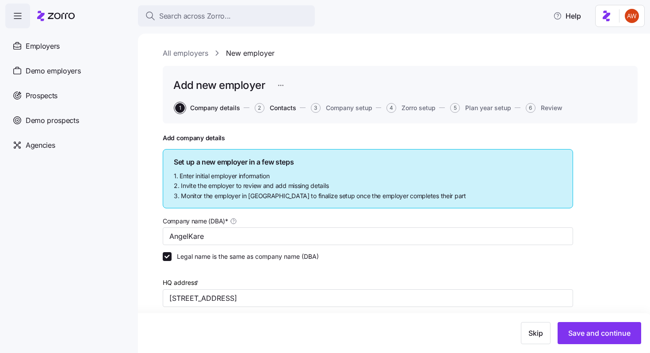
click at [271, 109] on span "Contacts" at bounding box center [283, 108] width 27 height 6
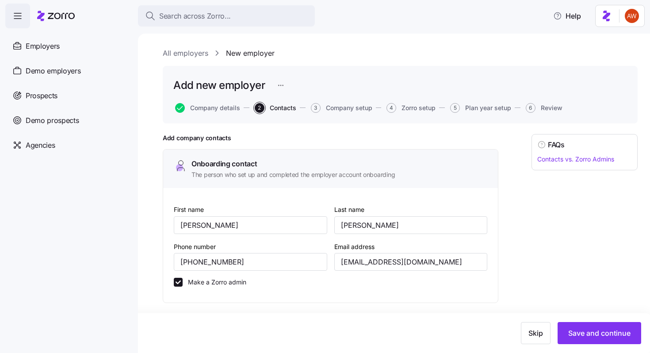
scroll to position [546, 0]
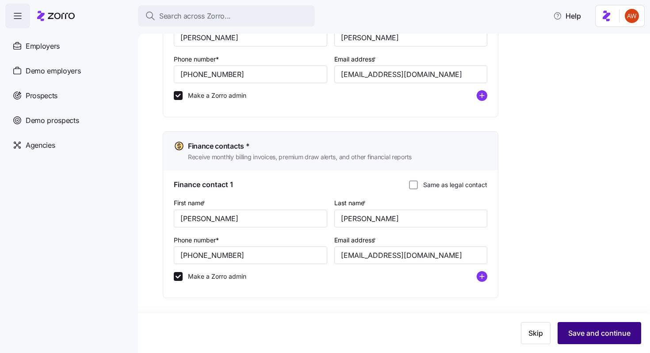
click at [585, 339] on button "Save and continue" at bounding box center [600, 333] width 84 height 22
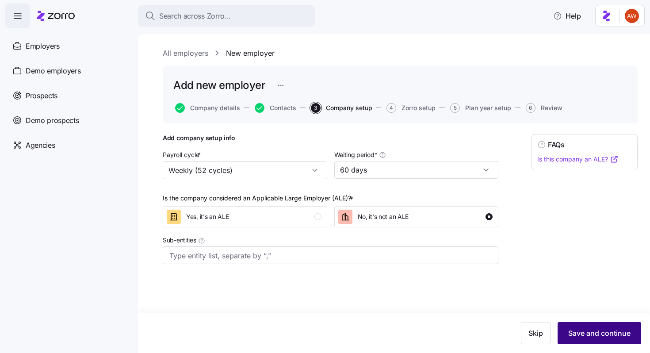
click at [605, 337] on span "Save and continue" at bounding box center [599, 333] width 62 height 11
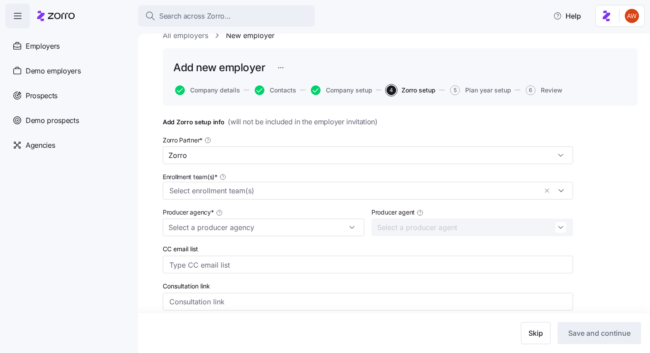
scroll to position [20, 0]
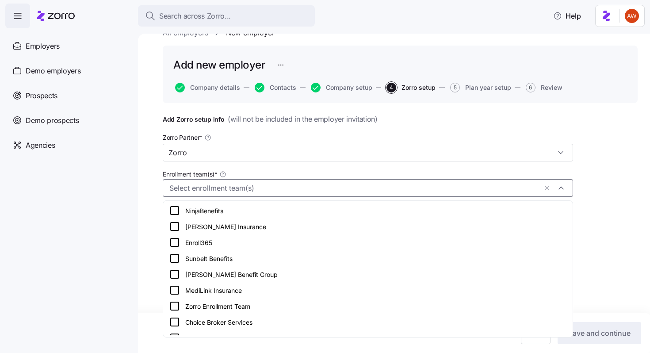
click at [540, 191] on div at bounding box center [368, 188] width 410 height 18
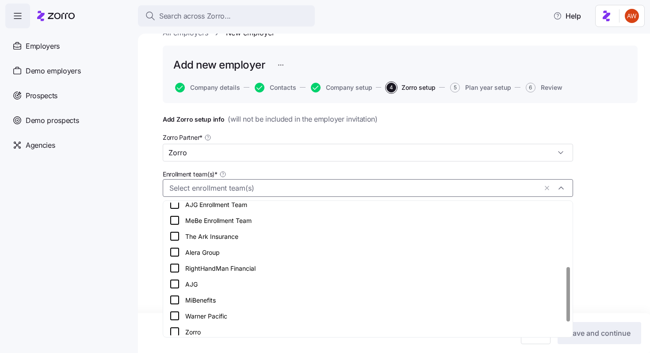
scroll to position [153, 0]
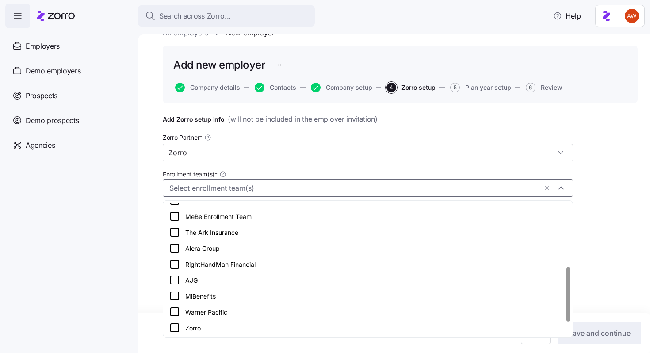
click at [253, 260] on div "RightHandMan Financial" at bounding box center [367, 264] width 397 height 11
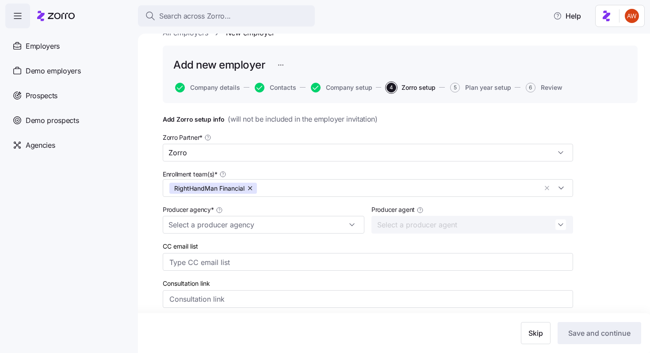
click at [135, 252] on nav "Employers Demo employers Prospects Demo prospects Agencies" at bounding box center [69, 190] width 138 height 325
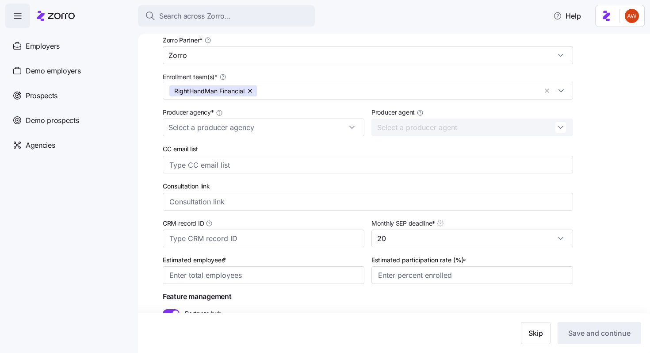
scroll to position [158, 0]
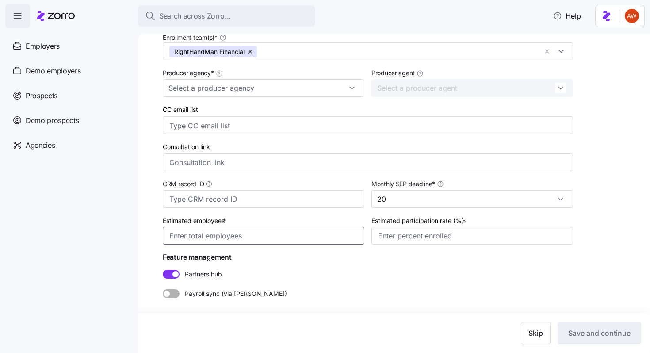
click at [243, 235] on input "Estimated employees *" at bounding box center [264, 236] width 202 height 18
type input "10"
click at [429, 244] on input "Estimated participation rate (%) *" at bounding box center [472, 236] width 202 height 18
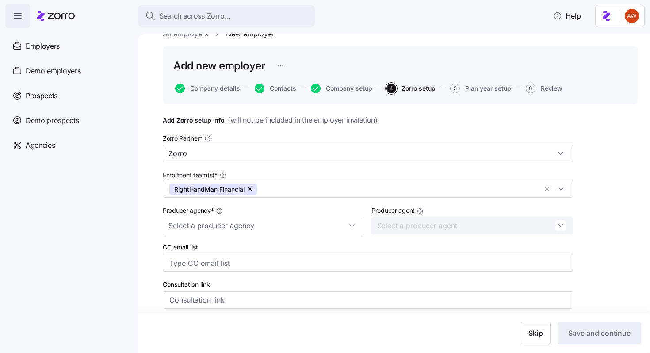
scroll to position [0, 0]
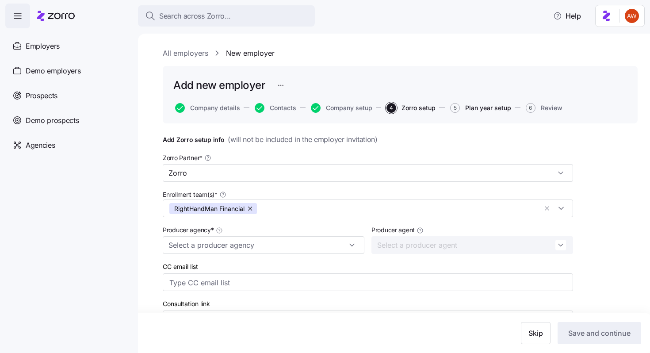
type input "60%"
click at [494, 107] on span "Plan year setup" at bounding box center [488, 108] width 46 height 6
